Goal: Use online tool/utility: Utilize a website feature to perform a specific function

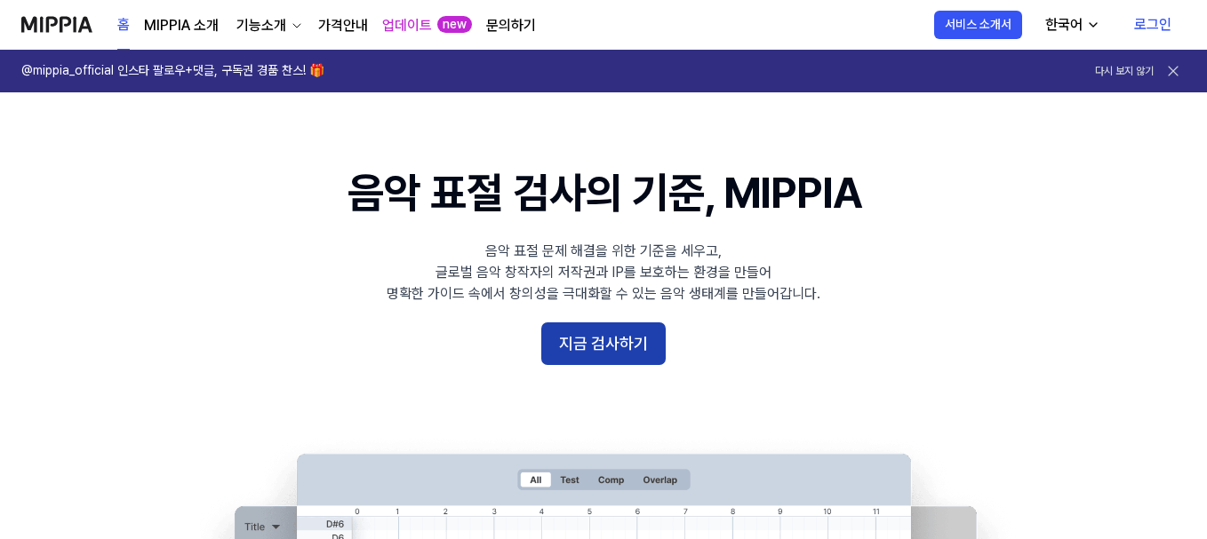
click at [583, 336] on button "지금 검사하기" at bounding box center [603, 344] width 124 height 43
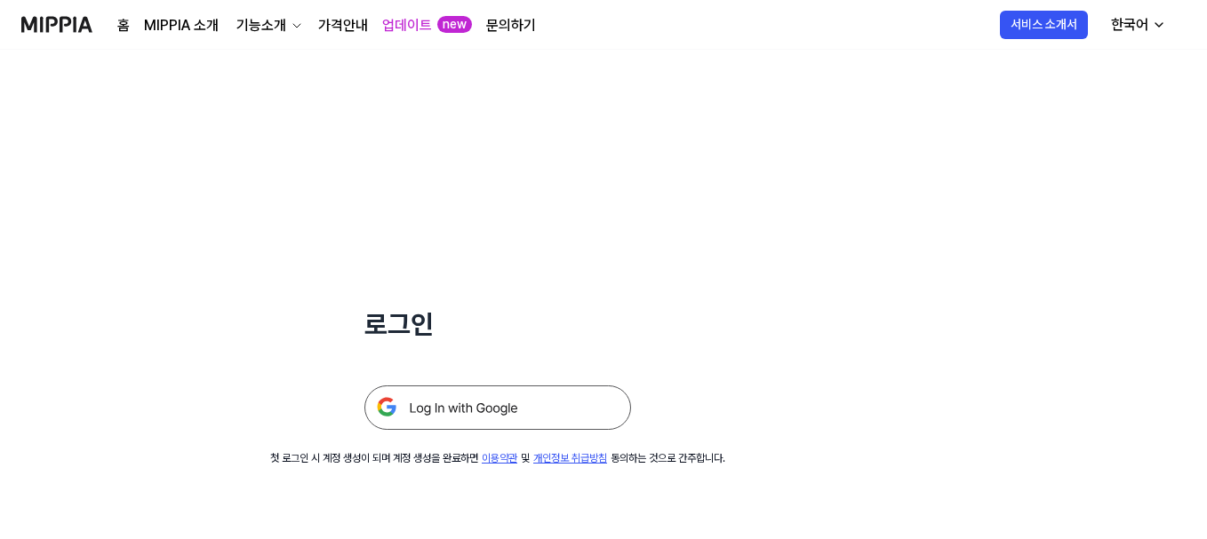
click at [474, 409] on img at bounding box center [497, 408] width 267 height 44
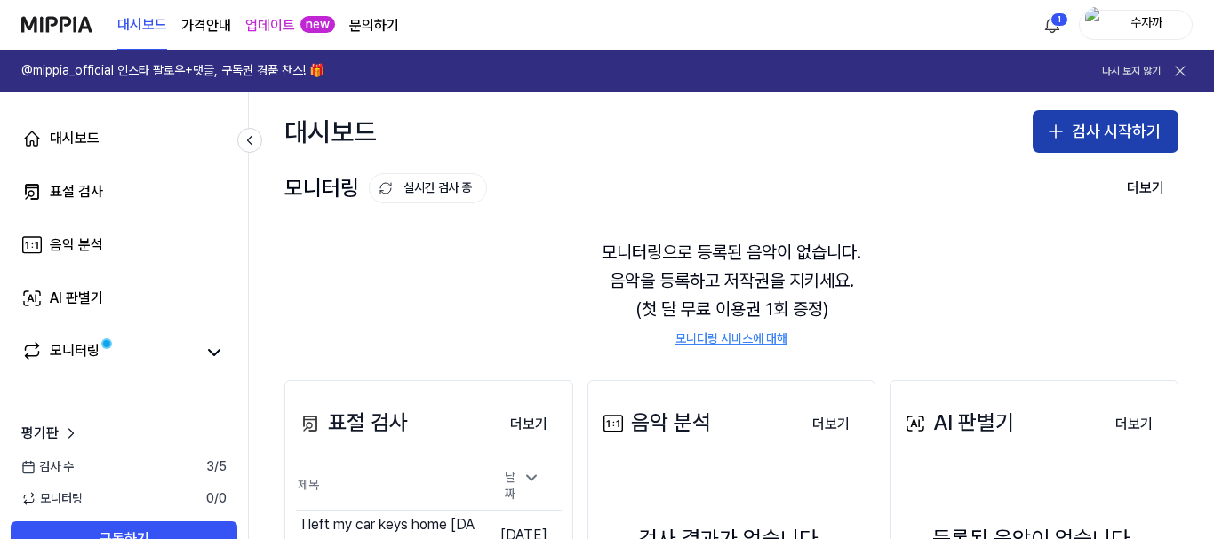
click at [1063, 138] on button "검사 시작하기" at bounding box center [1106, 131] width 146 height 43
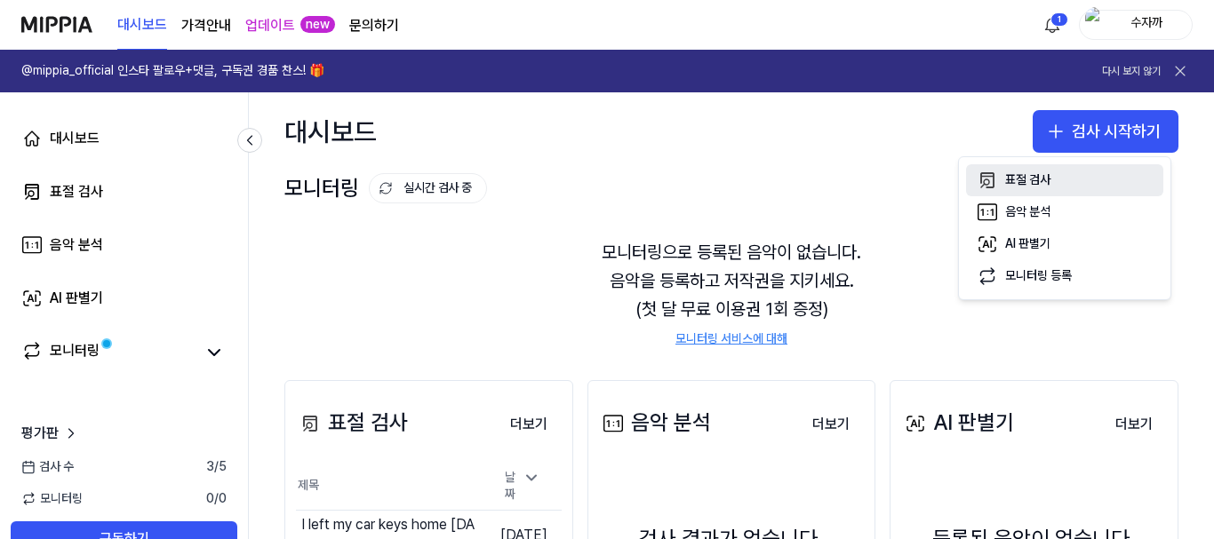
click at [1040, 166] on button "표절 검사" at bounding box center [1064, 180] width 197 height 32
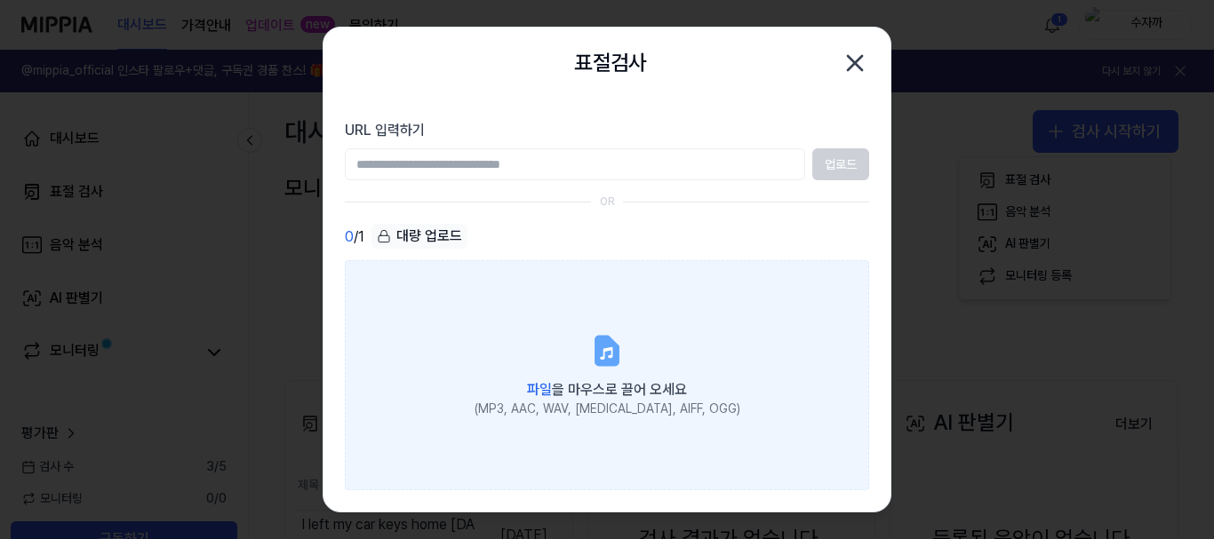
click at [603, 393] on span "파일 을 마우스로 끌어 오세요" at bounding box center [607, 389] width 160 height 17
click at [0, 0] on input "파일 을 마우스로 끌어 오세요 (MP3, AAC, WAV, [MEDICAL_DATA], AIFF, OGG)" at bounding box center [0, 0] width 0 height 0
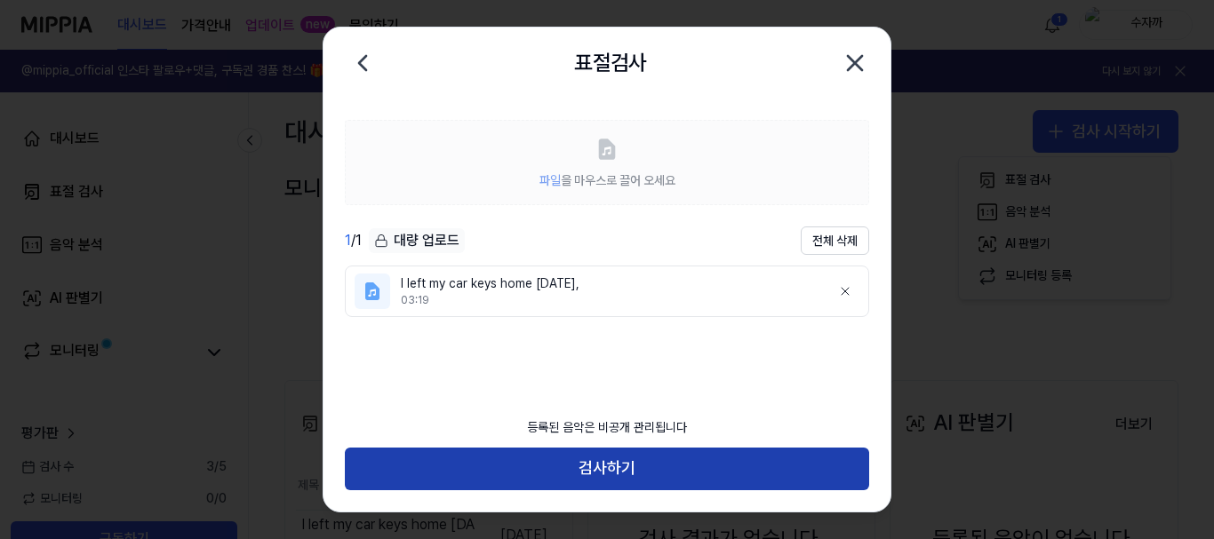
click at [640, 467] on button "검사하기" at bounding box center [607, 469] width 524 height 43
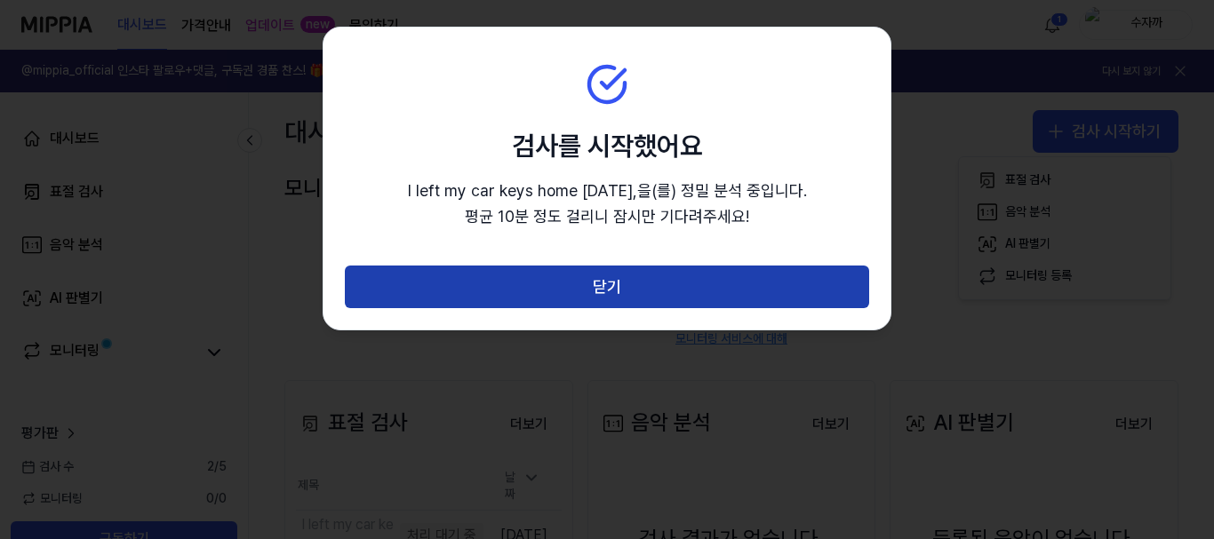
click at [635, 284] on button "닫기" at bounding box center [607, 287] width 524 height 43
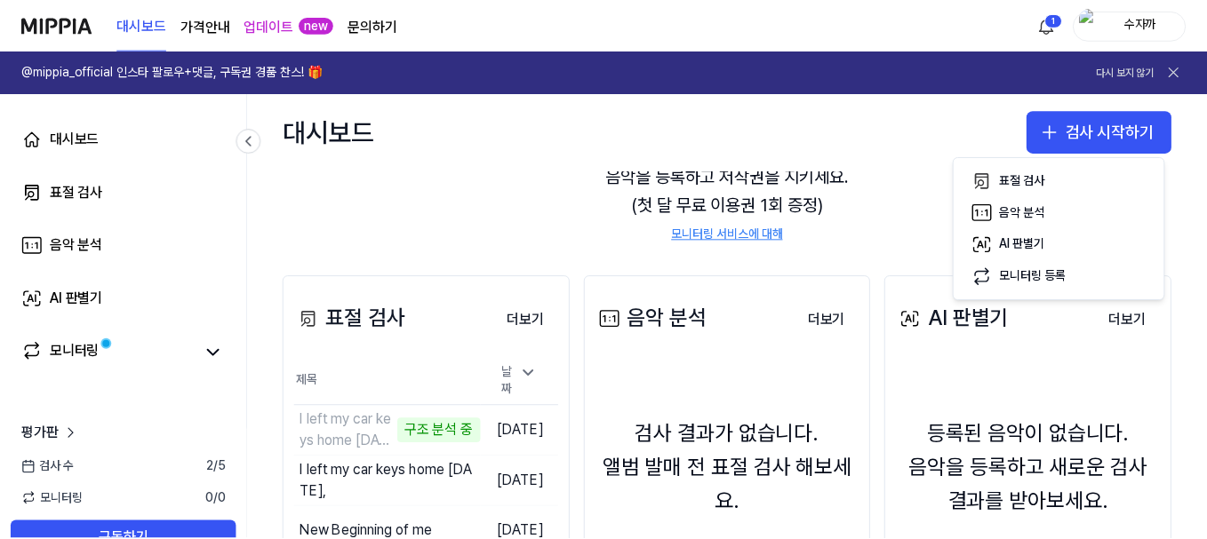
scroll to position [267, 0]
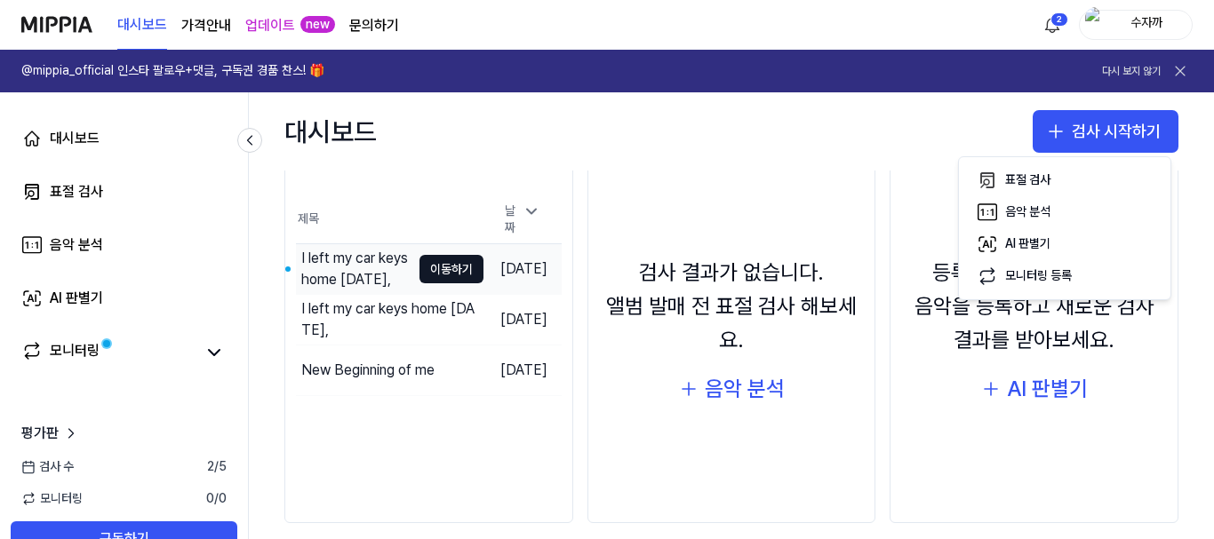
click at [372, 251] on div "I left my car keys home [DATE]," at bounding box center [355, 269] width 109 height 43
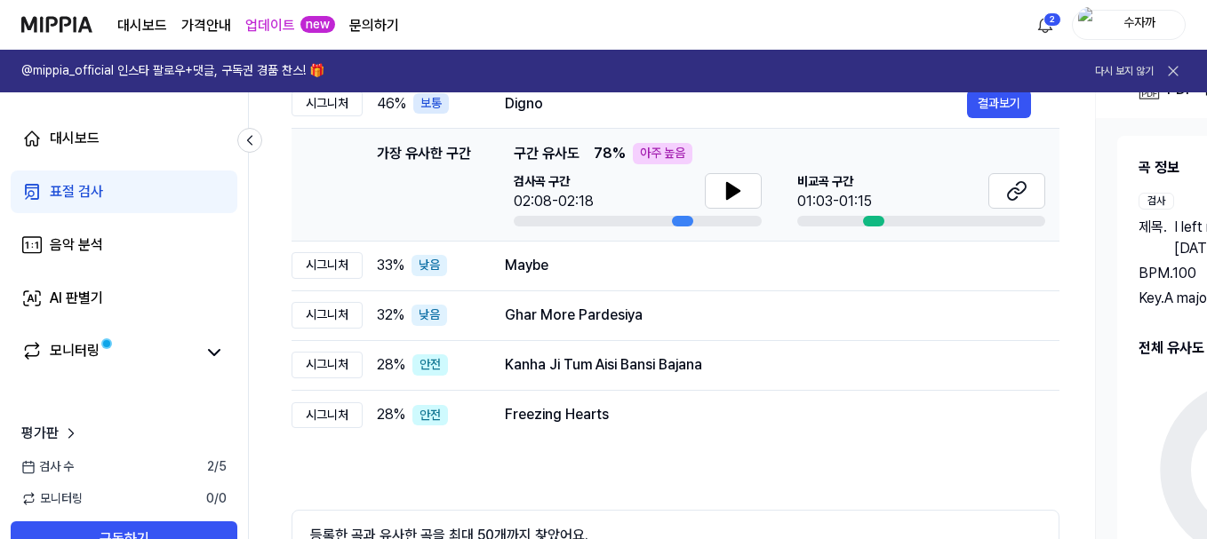
scroll to position [267, 0]
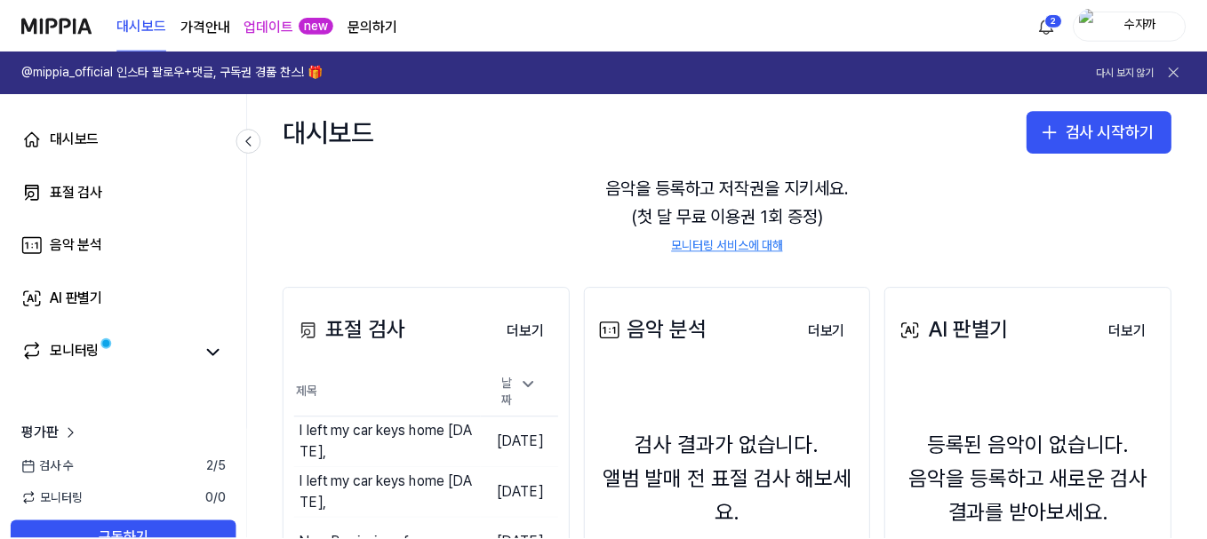
scroll to position [178, 0]
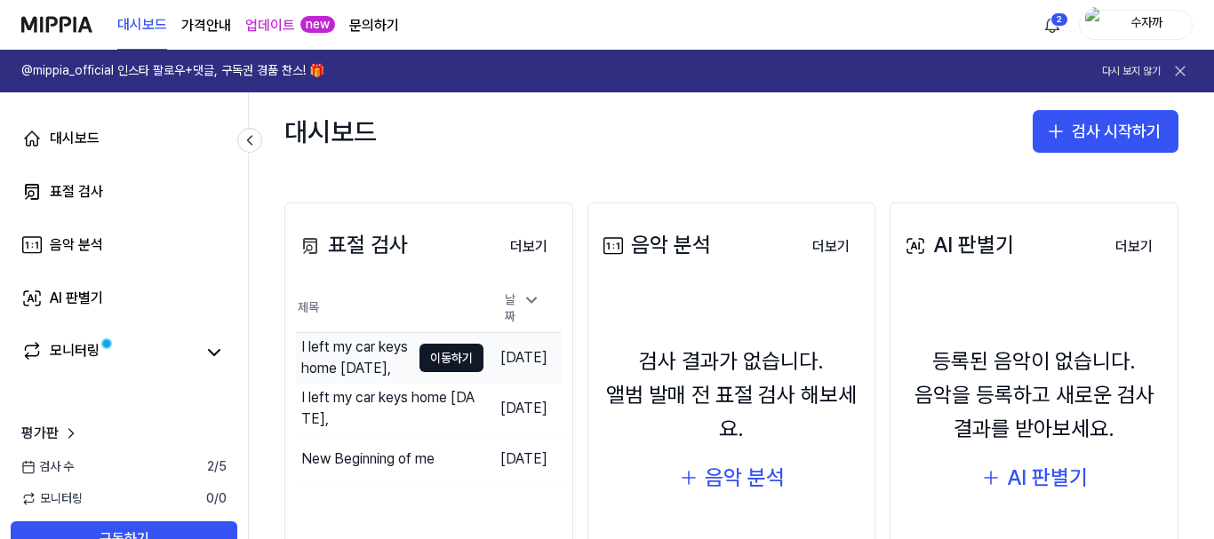
click at [323, 344] on div "I left my car keys home [DATE]," at bounding box center [355, 358] width 109 height 43
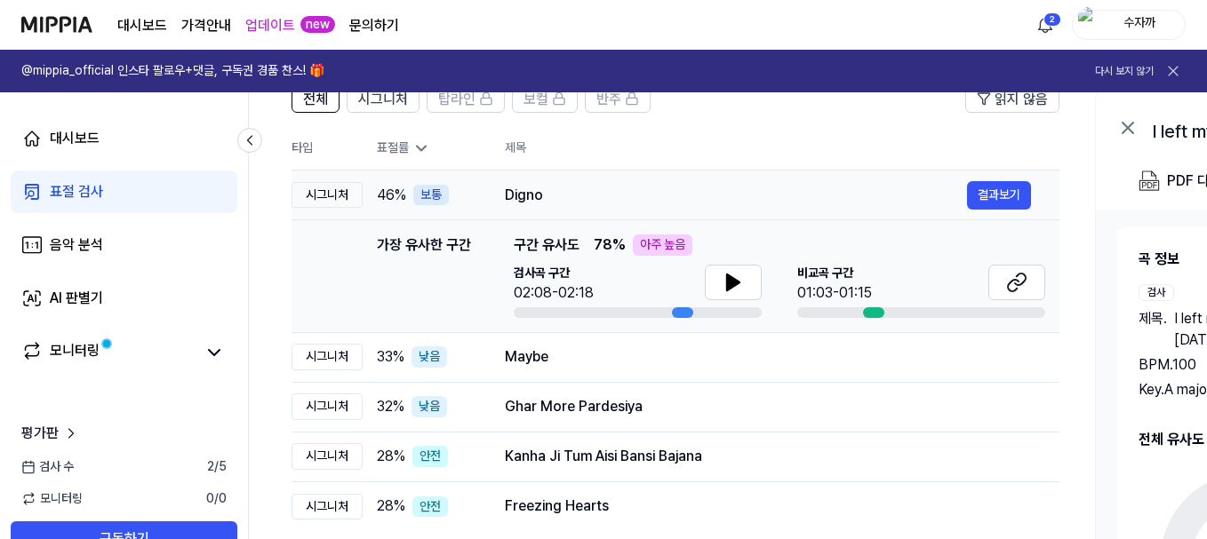
scroll to position [178, 0]
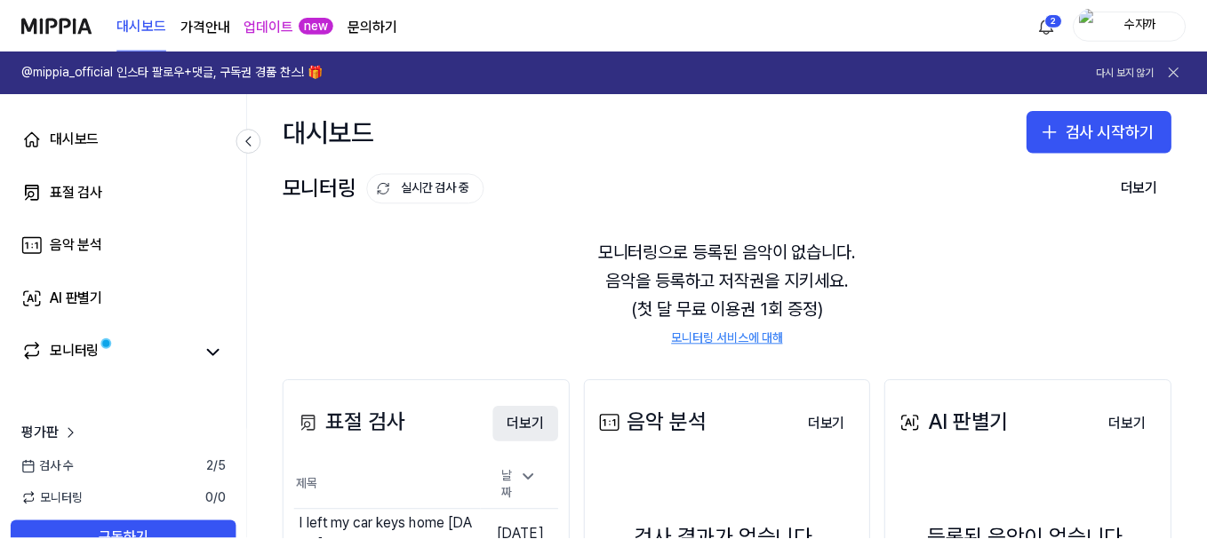
scroll to position [89, 0]
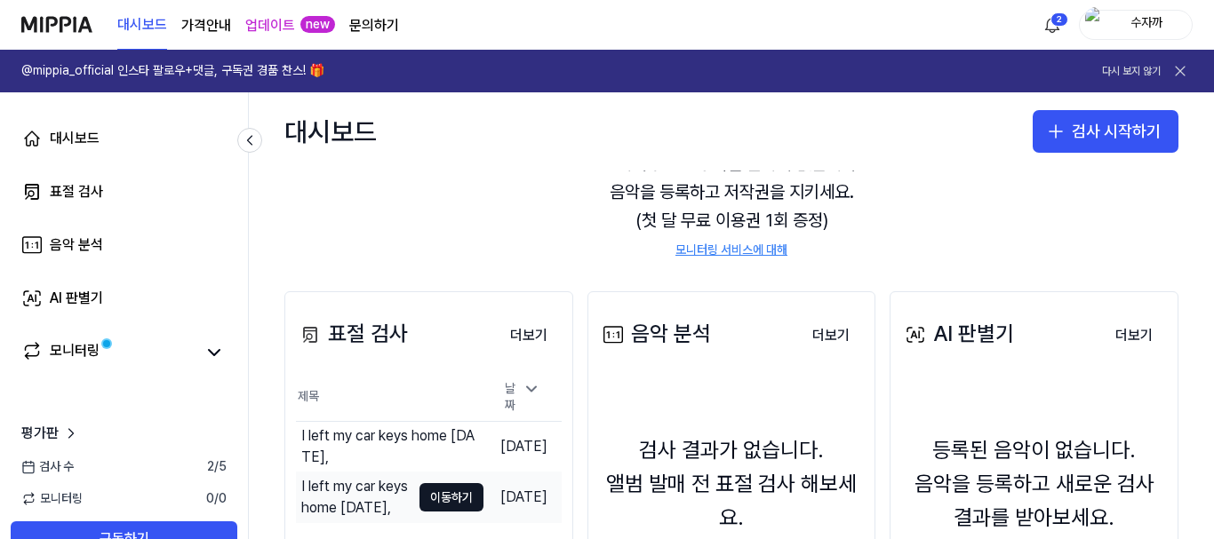
click at [382, 479] on td "I left my car keys home [DATE], 이동하기" at bounding box center [390, 498] width 188 height 50
click at [346, 484] on div "I left my car keys home [DATE]," at bounding box center [355, 497] width 109 height 43
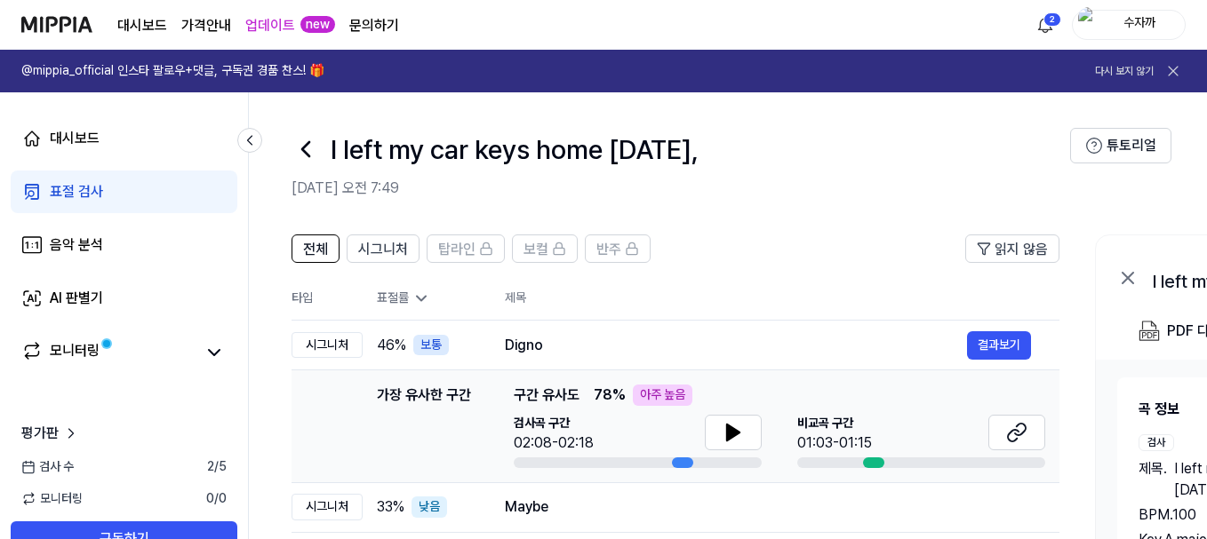
click at [1172, 70] on icon at bounding box center [1173, 71] width 9 height 9
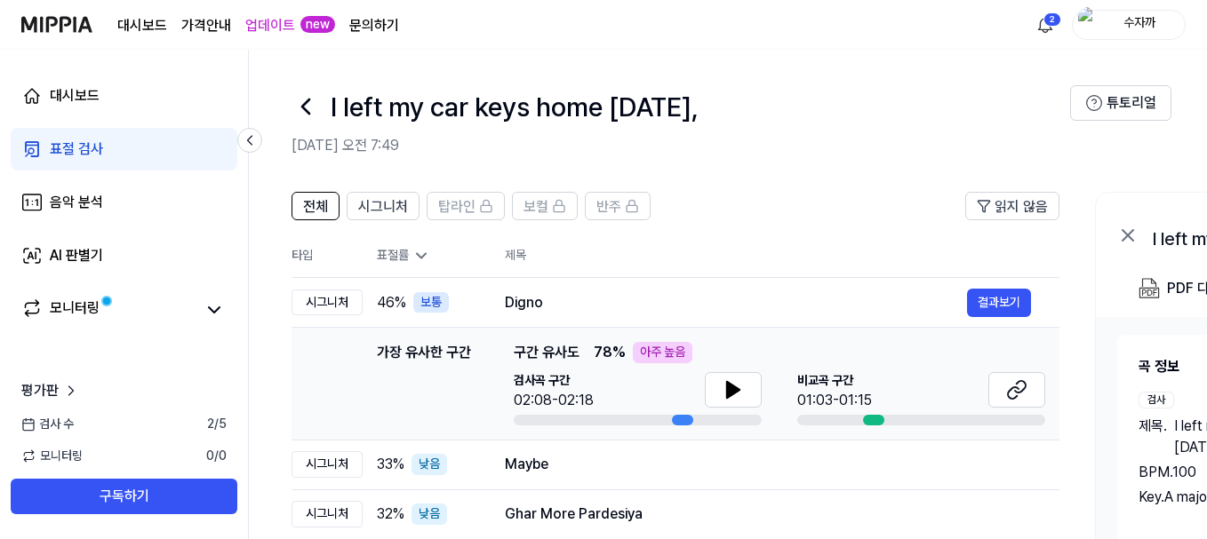
click at [70, 24] on img at bounding box center [56, 24] width 71 height 49
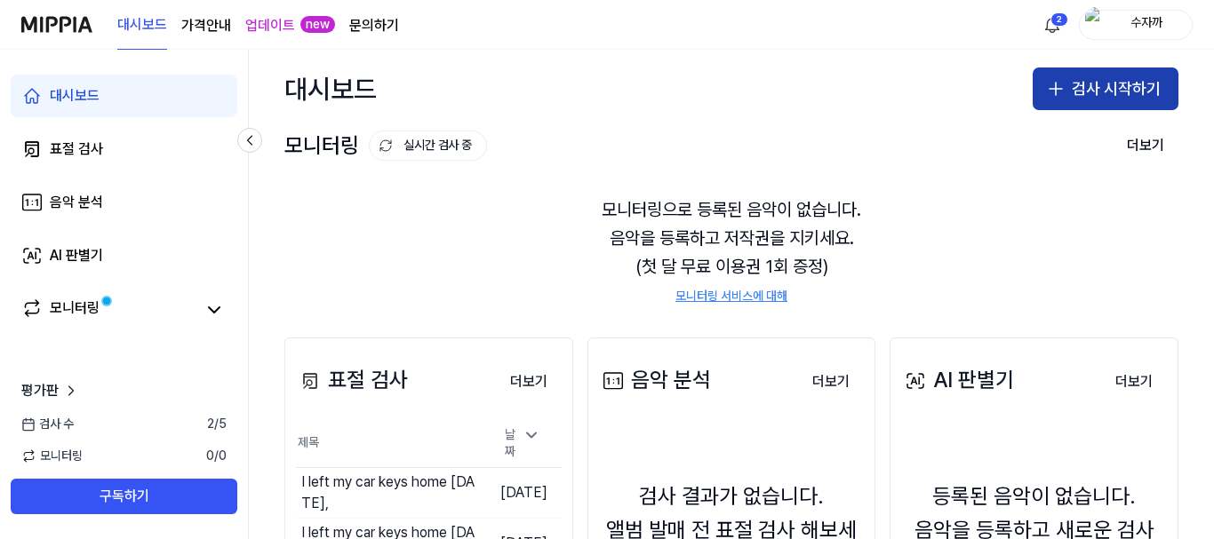
click at [1077, 79] on button "검사 시작하기" at bounding box center [1106, 89] width 146 height 43
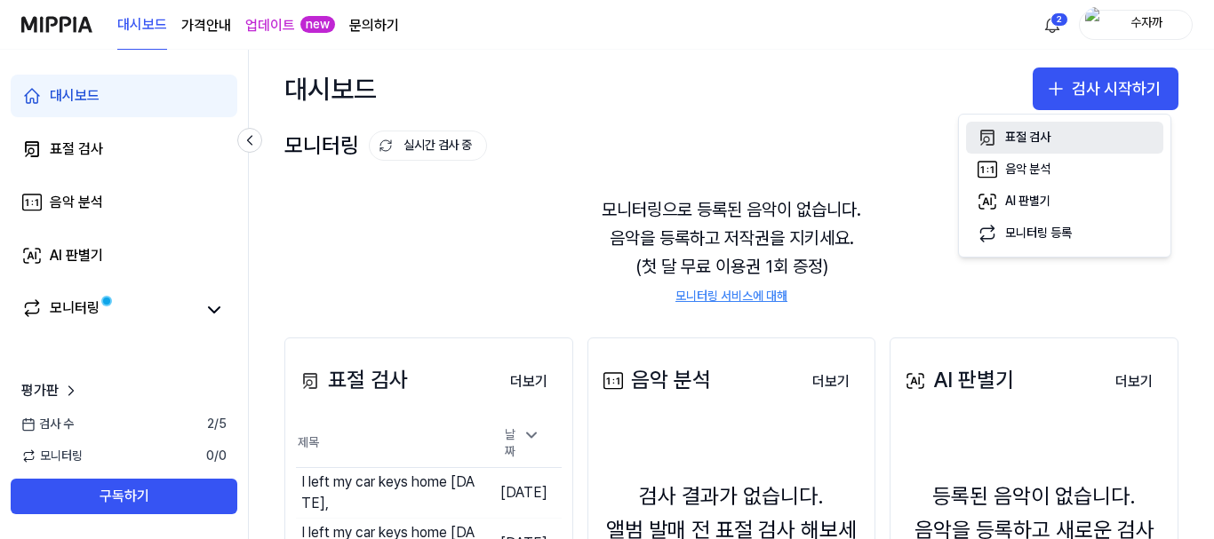
click at [1009, 139] on div "표절 검사" at bounding box center [1027, 138] width 45 height 18
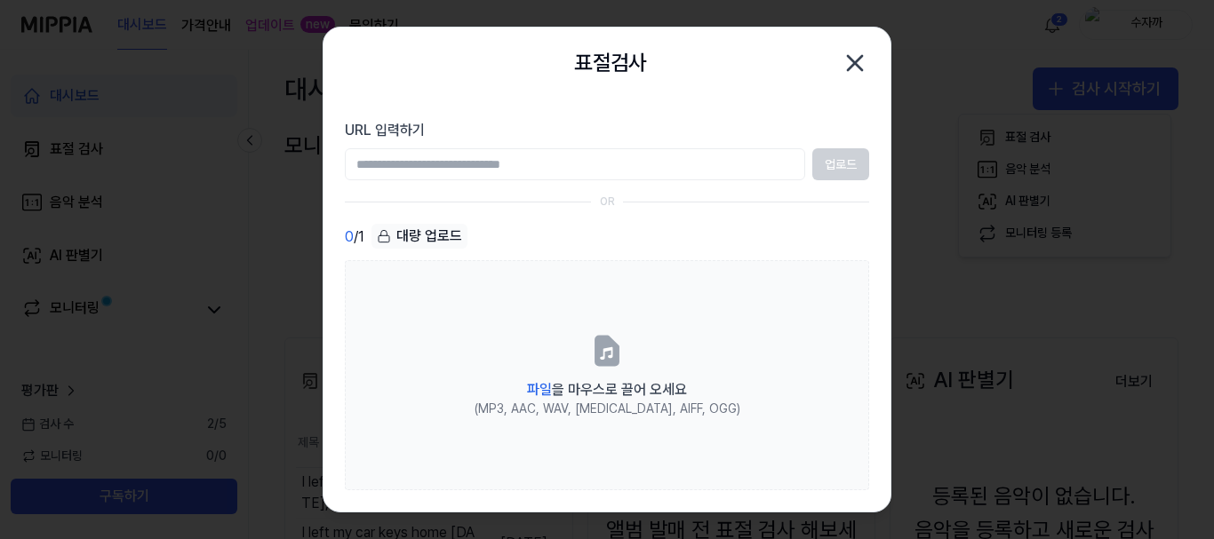
click at [863, 61] on icon "button" at bounding box center [855, 63] width 28 height 28
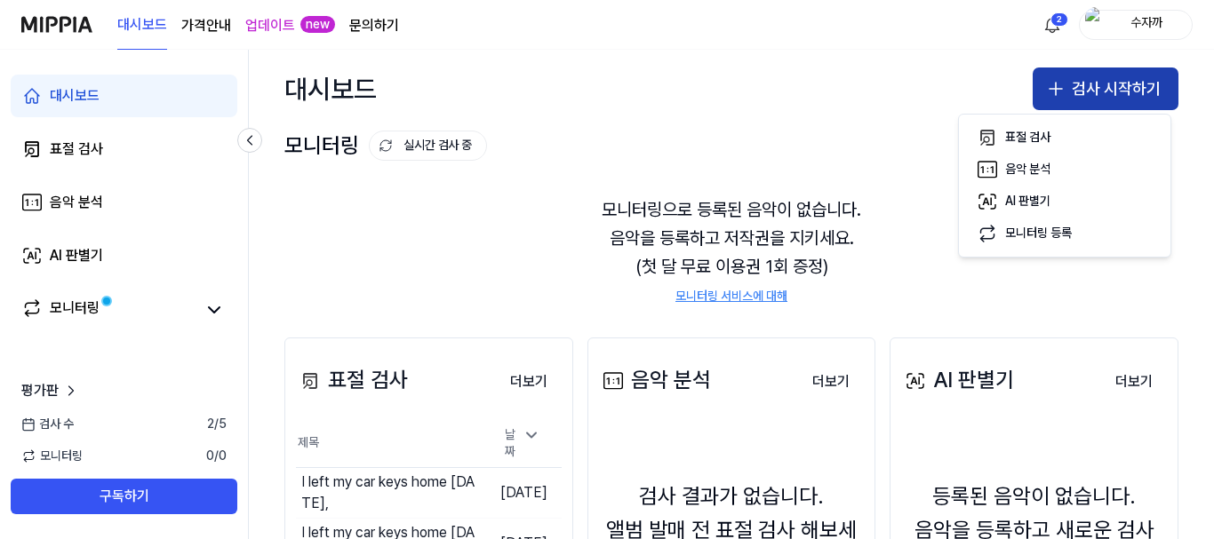
click at [1091, 100] on button "검사 시작하기" at bounding box center [1106, 89] width 146 height 43
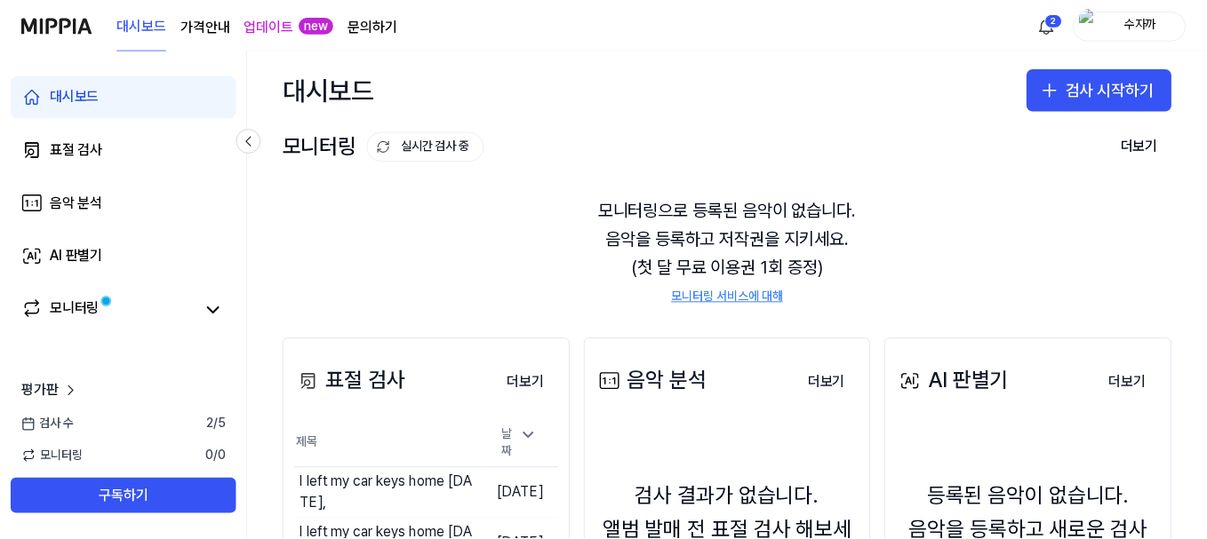
scroll to position [89, 0]
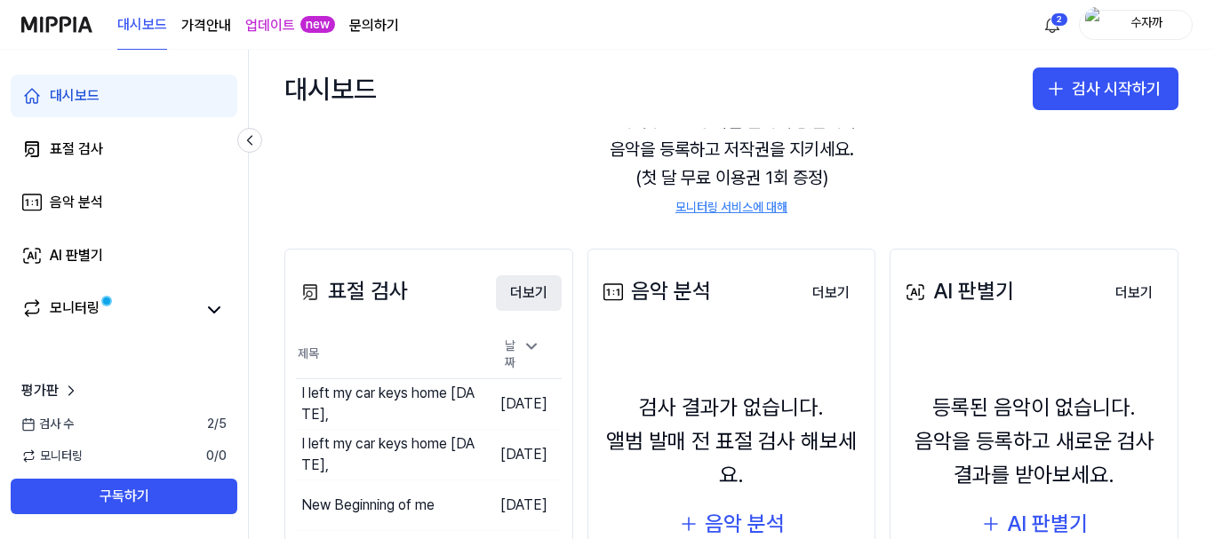
click at [516, 296] on button "더보기" at bounding box center [529, 293] width 66 height 36
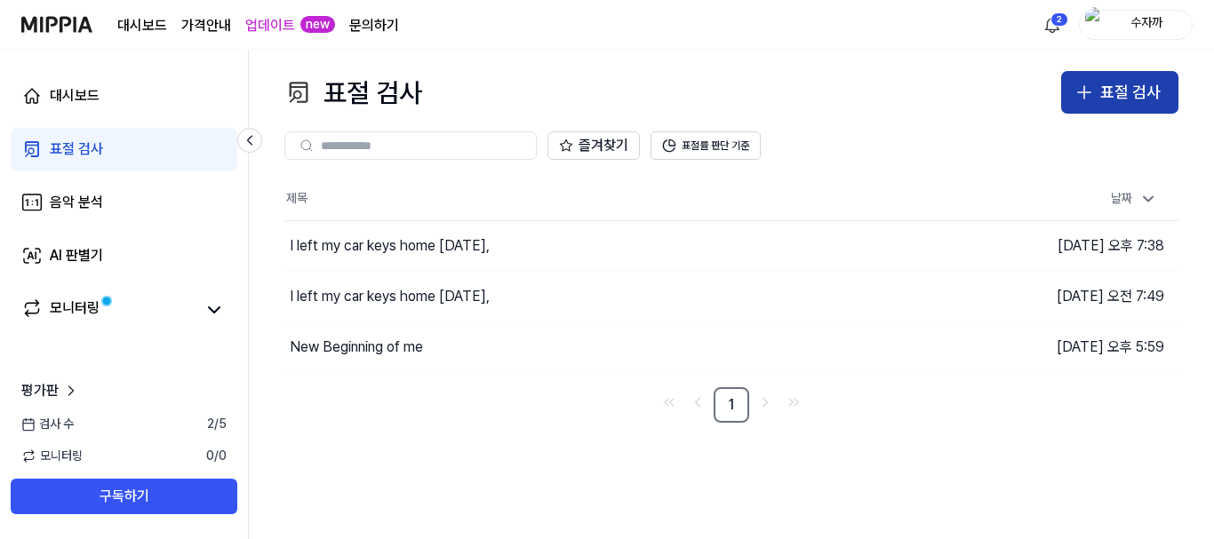
click at [1129, 95] on div "표절 검사" at bounding box center [1130, 93] width 60 height 26
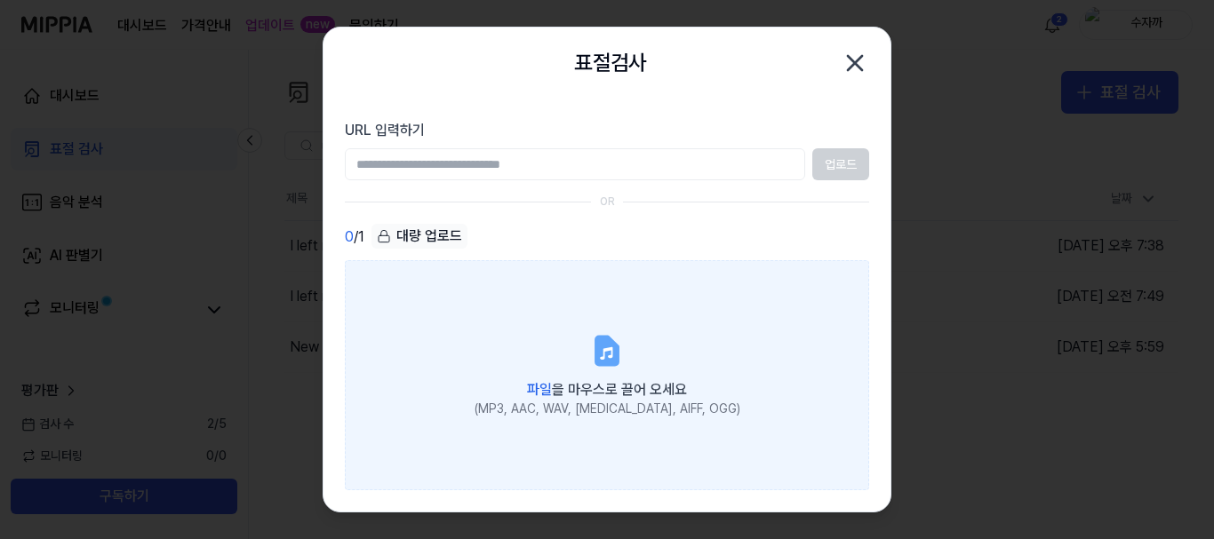
click at [568, 381] on span "파일 을 마우스로 끌어 오세요" at bounding box center [607, 389] width 160 height 17
click at [0, 0] on input "파일 을 마우스로 끌어 오세요 (MP3, AAC, WAV, [MEDICAL_DATA], AIFF, OGG)" at bounding box center [0, 0] width 0 height 0
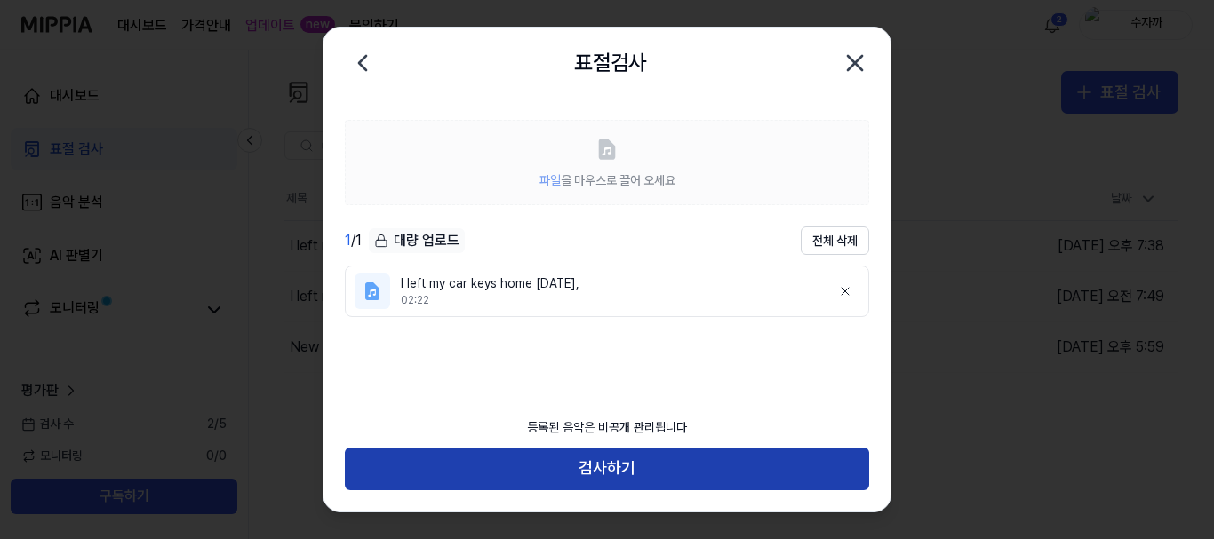
click at [636, 476] on button "검사하기" at bounding box center [607, 469] width 524 height 43
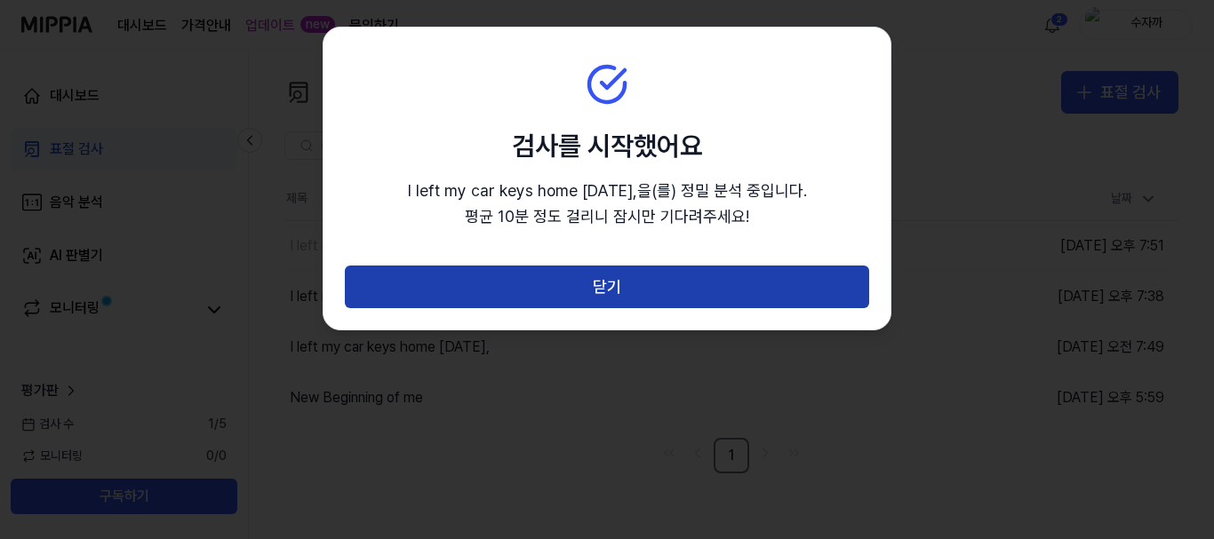
click at [634, 297] on button "닫기" at bounding box center [607, 287] width 524 height 43
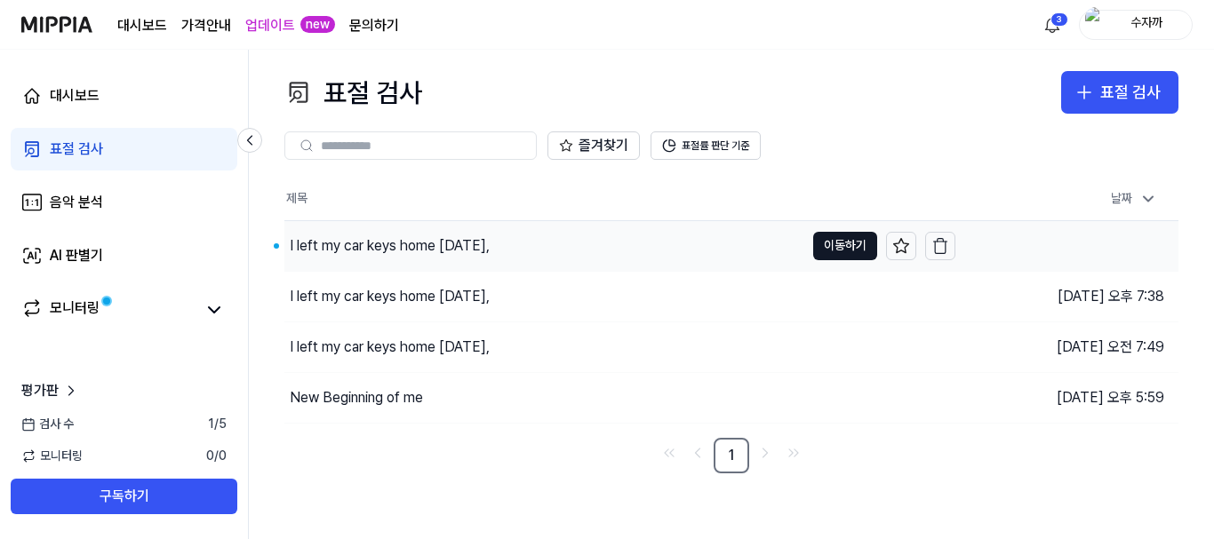
click at [444, 236] on div "I left my car keys home [DATE]," at bounding box center [390, 246] width 200 height 21
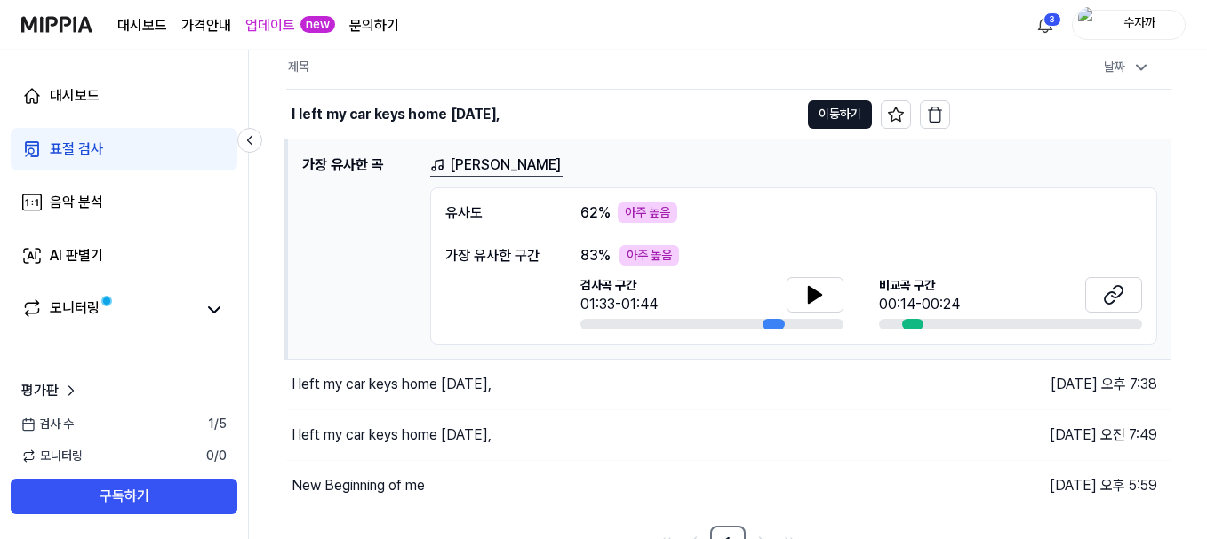
scroll to position [154, 0]
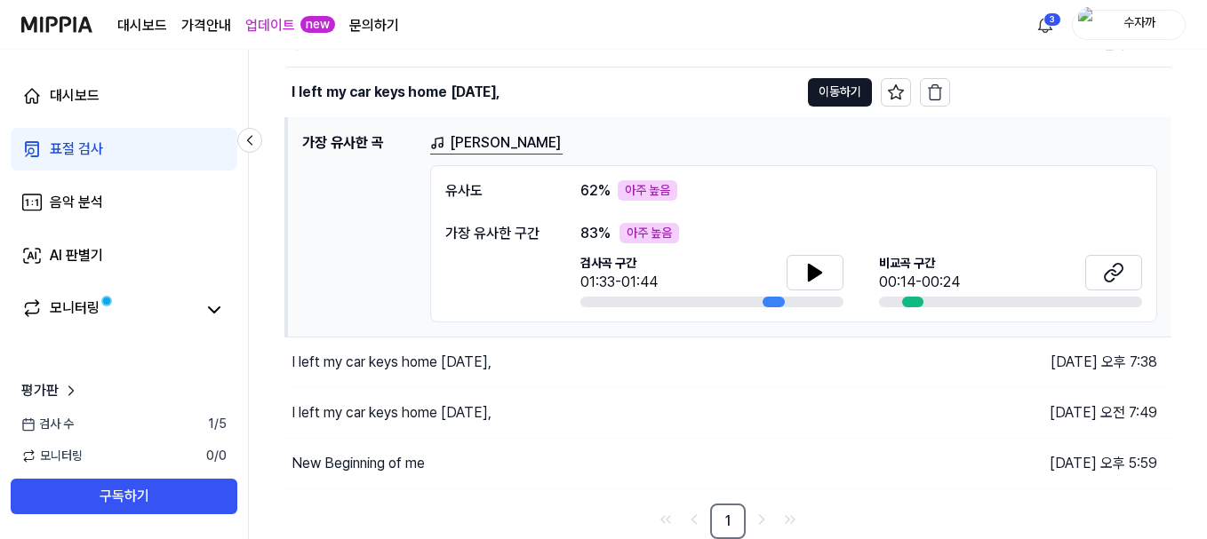
click at [468, 146] on link "[PERSON_NAME]" at bounding box center [496, 143] width 132 height 22
